Goal: Book appointment/travel/reservation

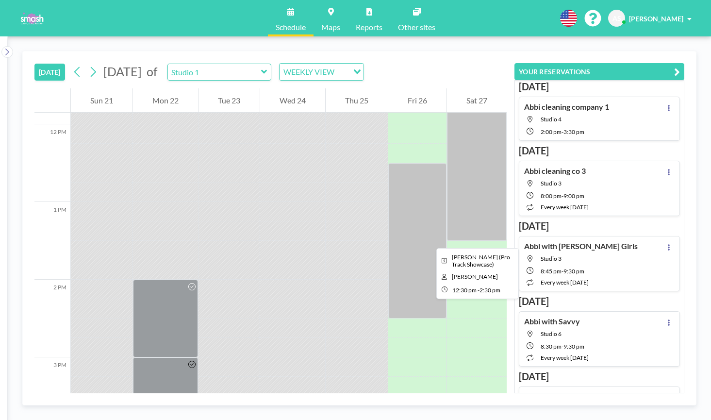
scroll to position [929, 0]
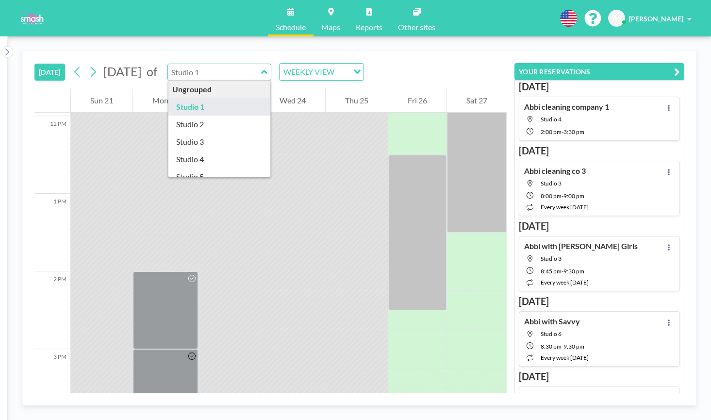
click at [261, 69] on input "text" at bounding box center [214, 72] width 93 height 16
type input "Studio 3"
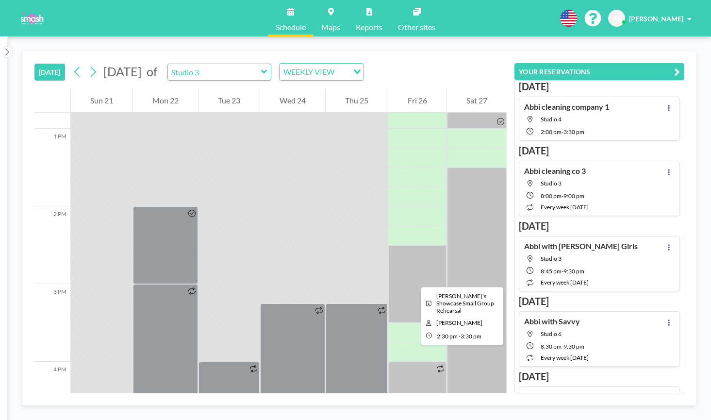
scroll to position [996, 0]
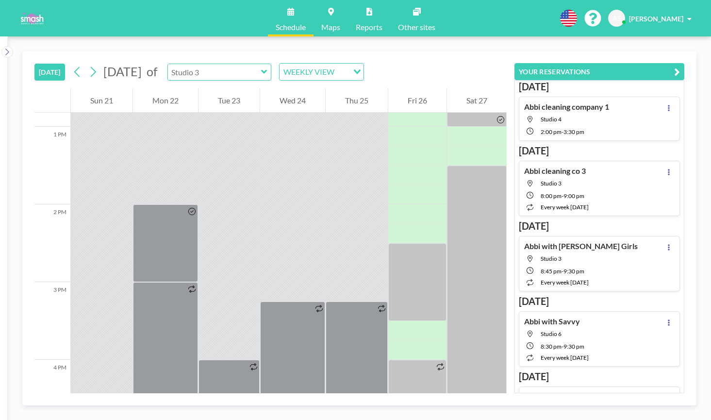
click at [261, 68] on input "text" at bounding box center [214, 72] width 93 height 16
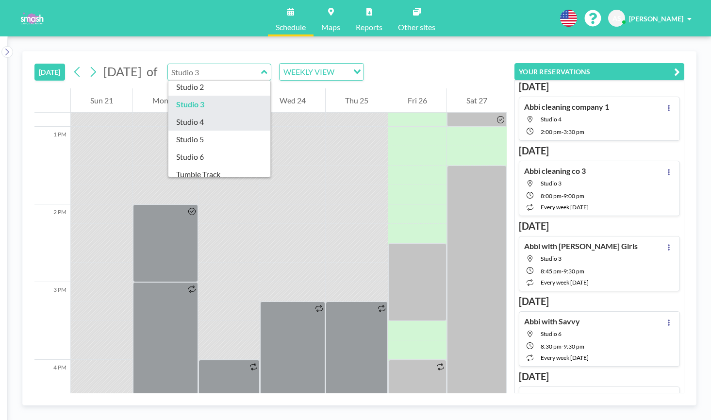
scroll to position [39, 0]
type input "Studio 5"
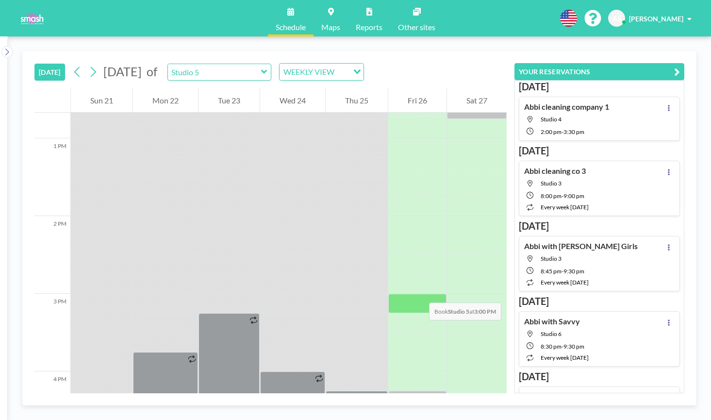
scroll to position [987, 0]
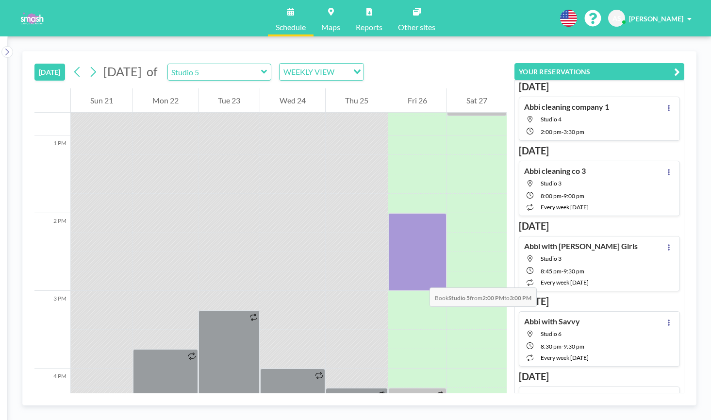
drag, startPoint x: 420, startPoint y: 226, endPoint x: 420, endPoint y: 278, distance: 52.0
click at [420, 278] on div at bounding box center [418, 252] width 58 height 78
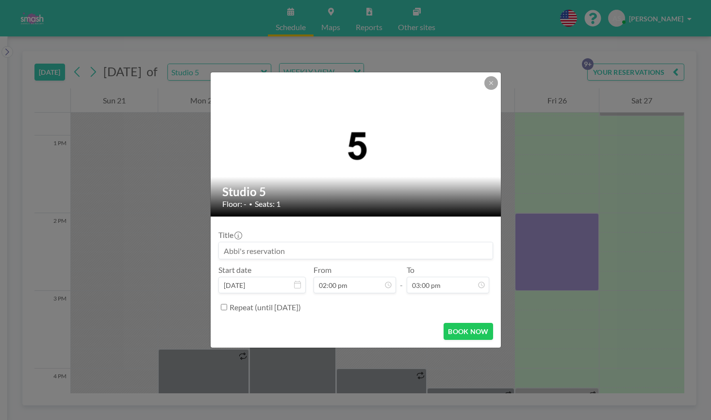
scroll to position [328, 0]
click at [318, 253] on input at bounding box center [356, 250] width 274 height 17
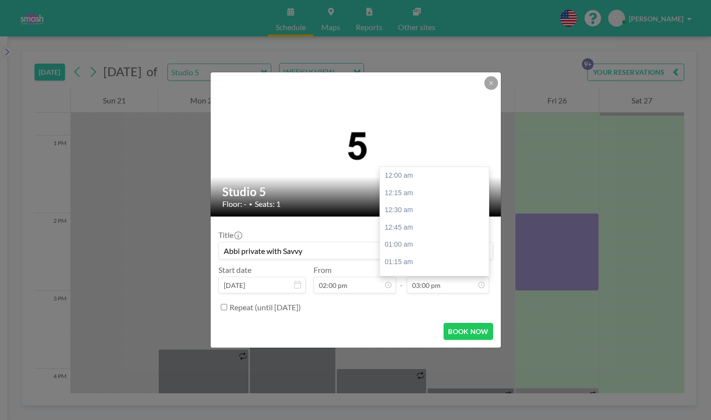
scroll to position [1037, 0]
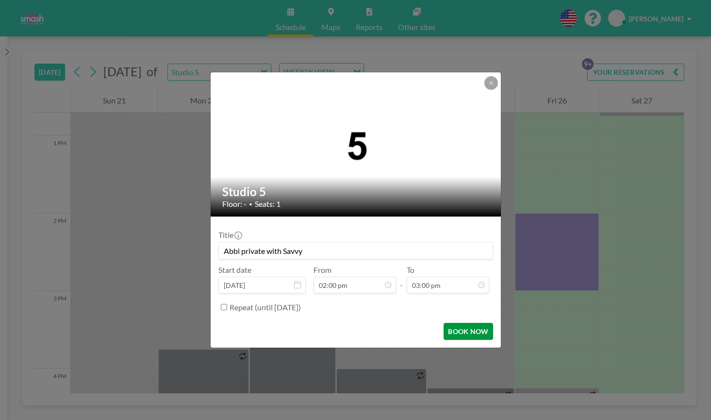
type input "Abbi private with Savvy"
click at [470, 327] on button "BOOK NOW" at bounding box center [468, 331] width 49 height 17
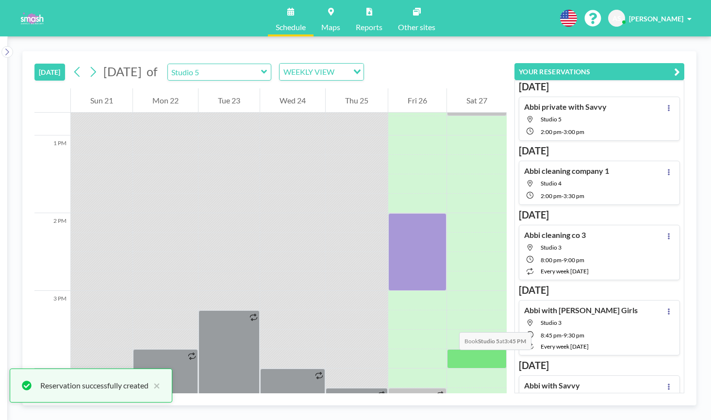
scroll to position [1055, 0]
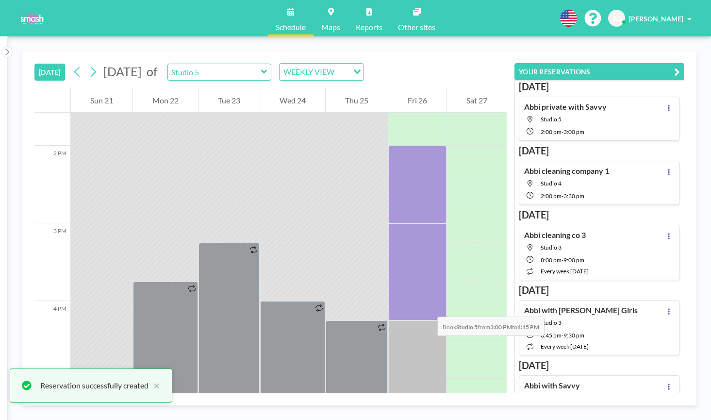
drag, startPoint x: 428, startPoint y: 238, endPoint x: 428, endPoint y: 306, distance: 68.0
click at [428, 306] on div at bounding box center [418, 271] width 58 height 97
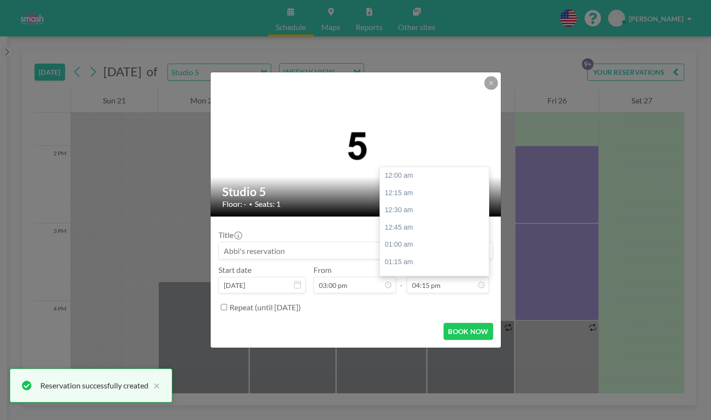
scroll to position [1124, 0]
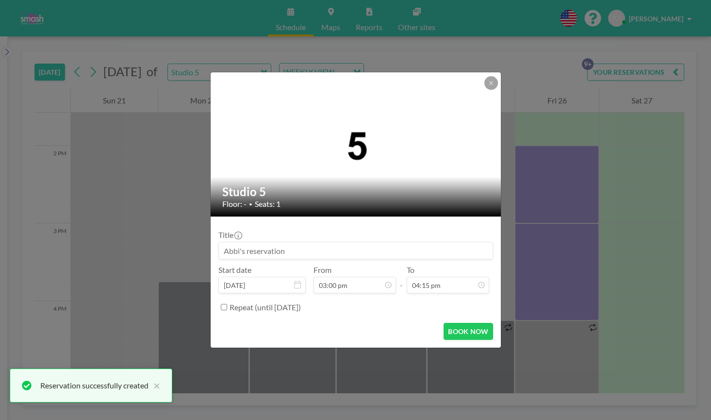
click at [306, 254] on input at bounding box center [356, 250] width 274 height 17
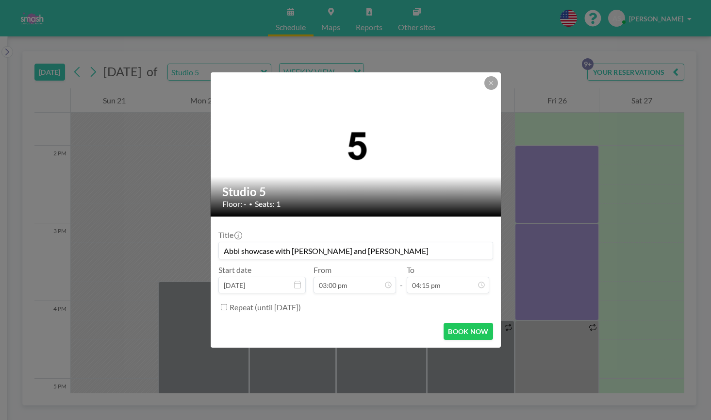
click at [277, 251] on input "Abbi showcase with [PERSON_NAME] and [PERSON_NAME]" at bounding box center [356, 250] width 274 height 17
type input "Abbi showcase duet cleaning with [PERSON_NAME] and [PERSON_NAME]"
click at [475, 333] on button "BOOK NOW" at bounding box center [468, 331] width 49 height 17
